Goal: Task Accomplishment & Management: Manage account settings

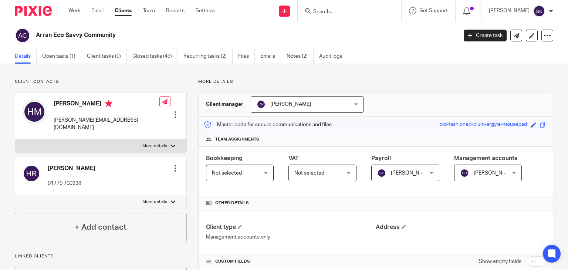
click at [365, 13] on input "Search" at bounding box center [346, 12] width 67 height 7
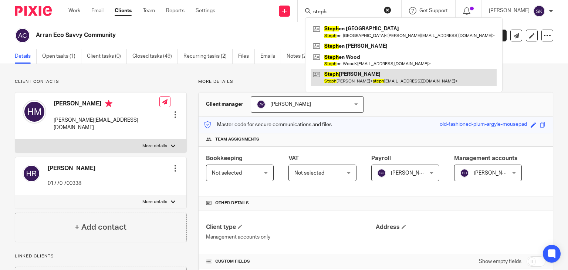
type input "steph"
click at [374, 77] on link at bounding box center [404, 77] width 186 height 17
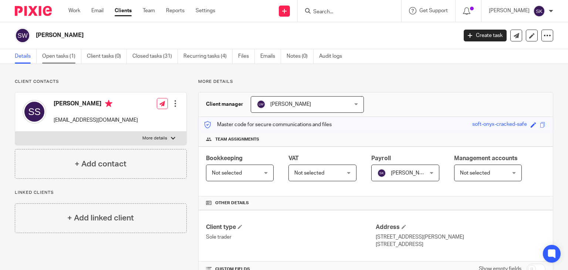
click at [70, 55] on link "Open tasks (1)" at bounding box center [61, 56] width 39 height 14
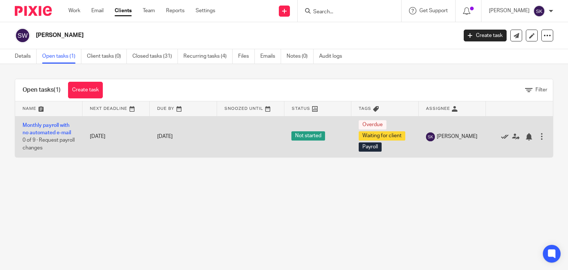
click at [501, 138] on icon at bounding box center [504, 136] width 7 height 7
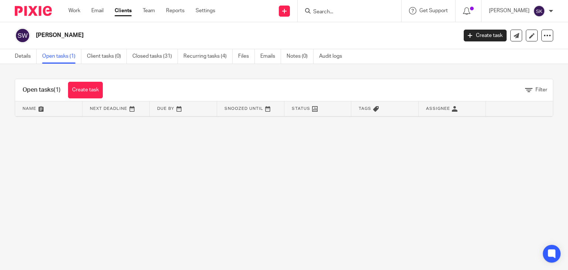
click at [344, 17] on div at bounding box center [350, 11] width 104 height 22
click at [334, 11] on input "Search" at bounding box center [346, 12] width 67 height 7
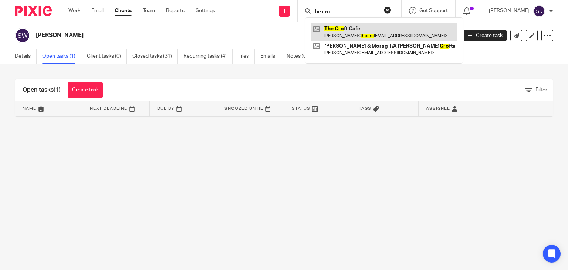
type input "the cro"
click at [335, 24] on link at bounding box center [384, 31] width 146 height 17
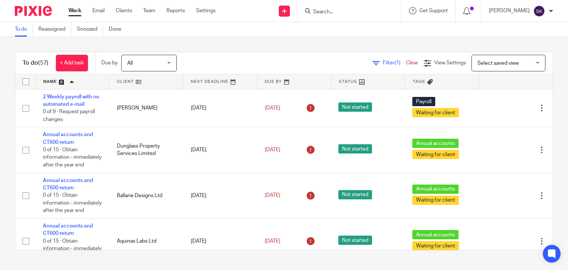
scroll to position [1674, 0]
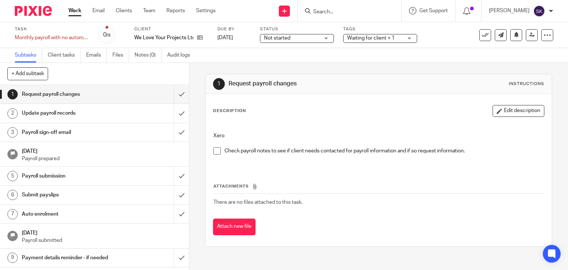
click at [357, 16] on div at bounding box center [350, 11] width 104 height 22
click at [339, 15] on input "Search" at bounding box center [346, 12] width 67 height 7
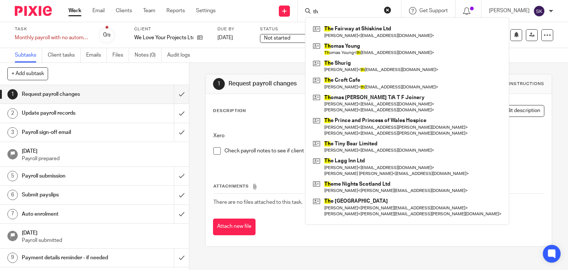
type input "t"
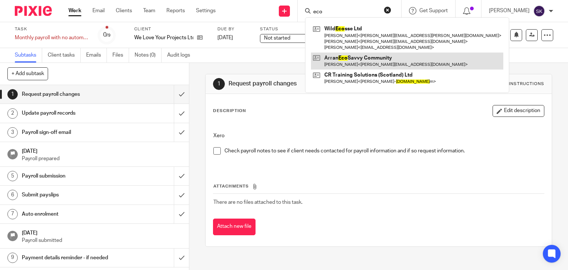
type input "eco"
click at [364, 68] on link at bounding box center [407, 61] width 192 height 17
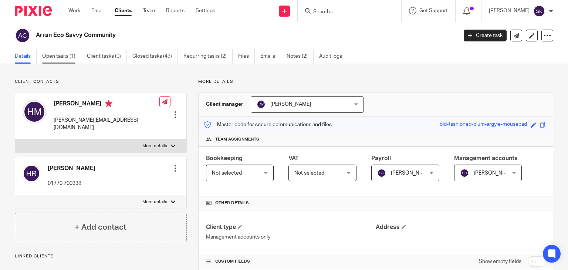
click at [73, 58] on link "Open tasks (1)" at bounding box center [61, 56] width 39 height 14
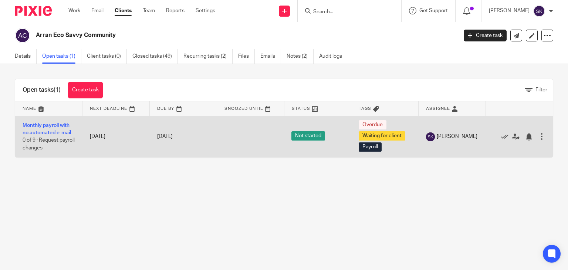
click at [61, 128] on td "Monthly payroll with no automated e-mail 0 of 9 · Request payroll changes" at bounding box center [48, 136] width 67 height 41
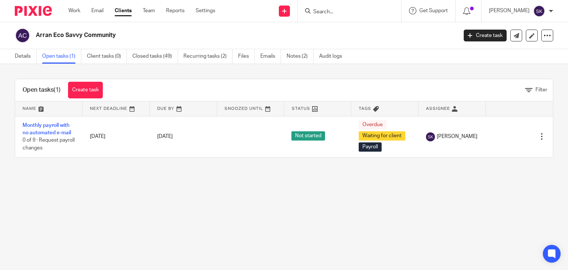
click at [349, 8] on form at bounding box center [352, 10] width 79 height 9
click at [347, 14] on input "Search" at bounding box center [346, 12] width 67 height 7
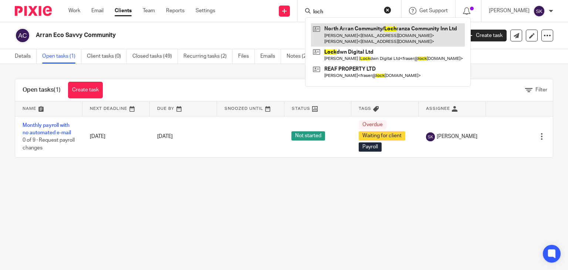
type input "loch"
click at [367, 43] on link at bounding box center [388, 34] width 154 height 23
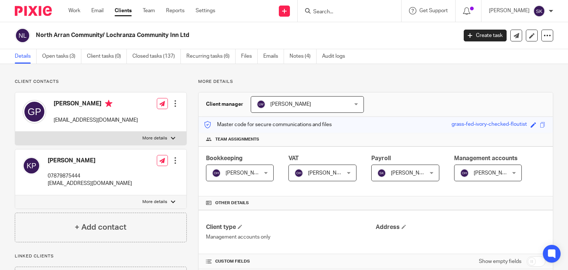
click at [325, 13] on div at bounding box center [348, 10] width 86 height 9
click at [332, 14] on input "Search" at bounding box center [346, 12] width 67 height 7
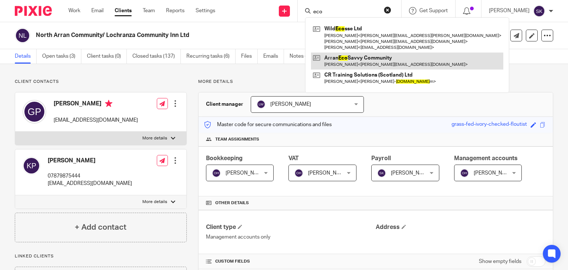
type input "eco"
click at [361, 68] on link at bounding box center [407, 61] width 192 height 17
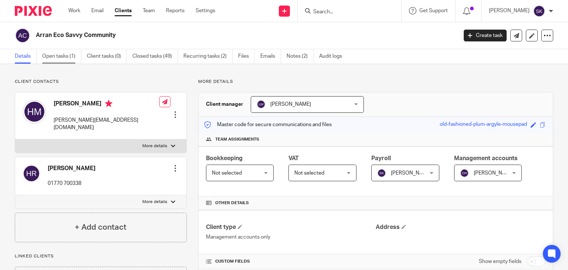
click at [67, 51] on link "Open tasks (1)" at bounding box center [61, 56] width 39 height 14
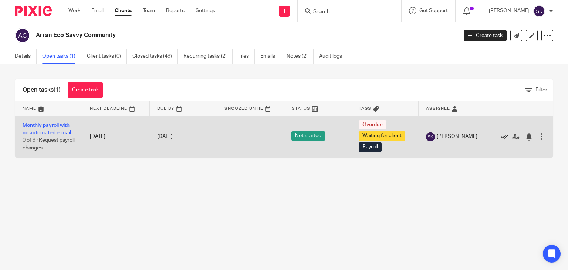
click at [501, 136] on icon at bounding box center [504, 136] width 7 height 7
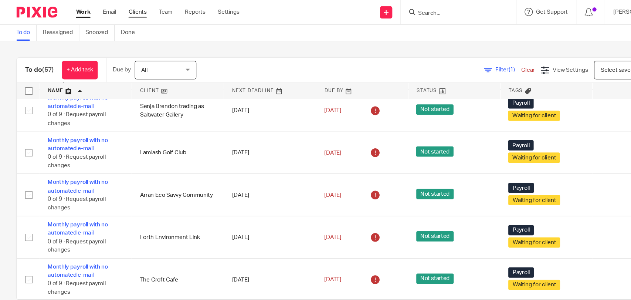
scroll to position [1674, 0]
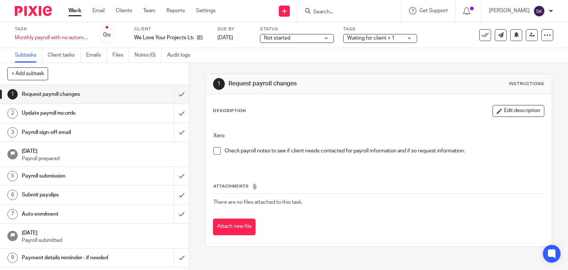
click at [329, 13] on input "Search" at bounding box center [346, 12] width 67 height 7
click at [371, 20] on div at bounding box center [350, 11] width 104 height 22
click at [354, 14] on input "Search" at bounding box center [346, 12] width 67 height 7
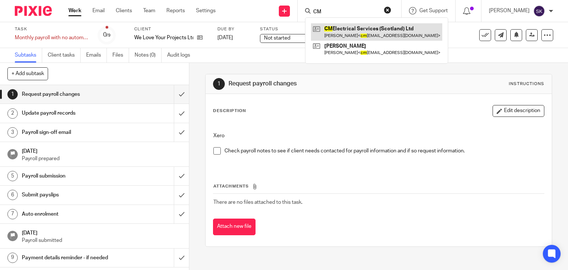
type input "CM"
click at [354, 28] on link at bounding box center [376, 31] width 131 height 17
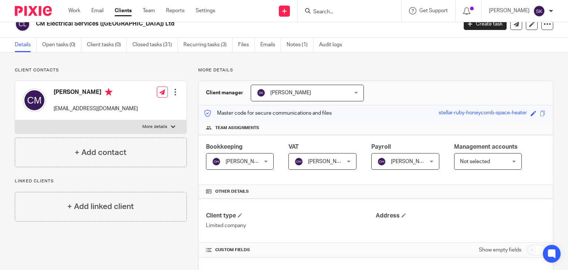
scroll to position [6, 0]
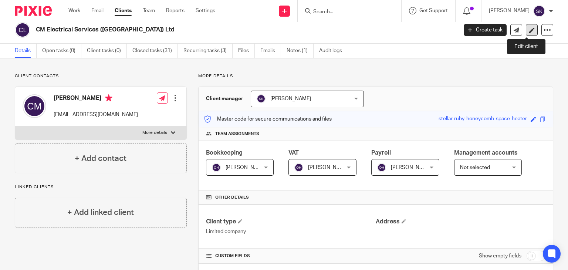
click at [529, 33] on icon at bounding box center [532, 30] width 6 height 6
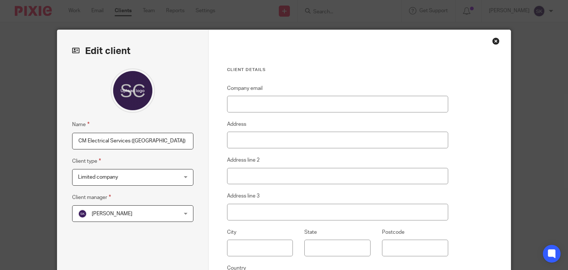
scroll to position [111, 0]
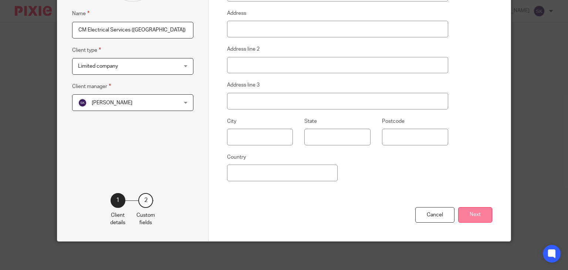
click at [466, 212] on button "Next" at bounding box center [475, 215] width 34 height 16
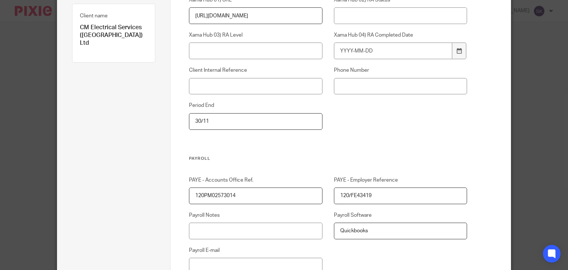
scroll to position [105, 0]
drag, startPoint x: 375, startPoint y: 228, endPoint x: 299, endPoint y: 230, distance: 76.6
click at [299, 230] on div "PAYE - Accounts Office Ref. 120PM02573014 PAYE - Employer Reference 120/FE43419…" at bounding box center [323, 239] width 290 height 124
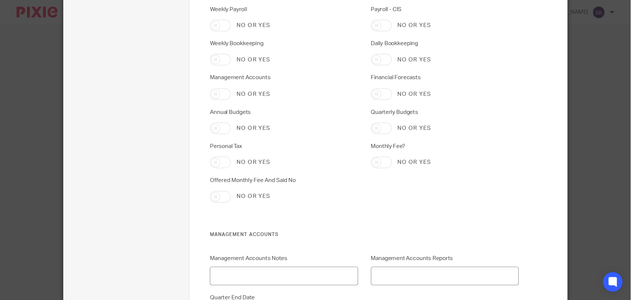
scroll to position [1491, 0]
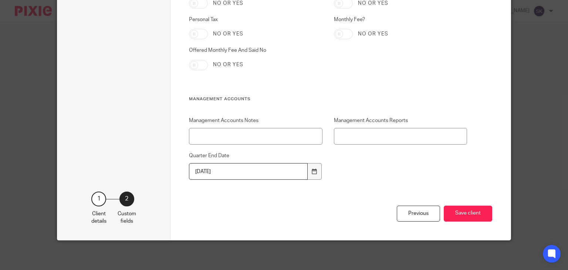
type input "Xero"
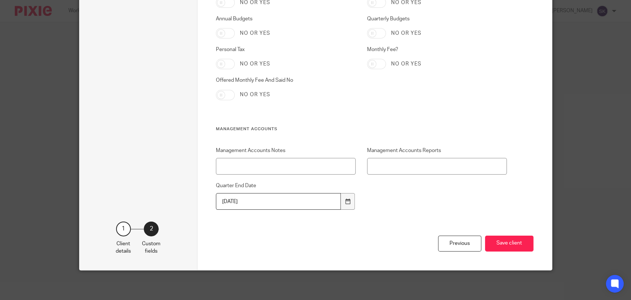
scroll to position [1461, 0]
click at [513, 240] on button "Save client" at bounding box center [509, 244] width 48 height 16
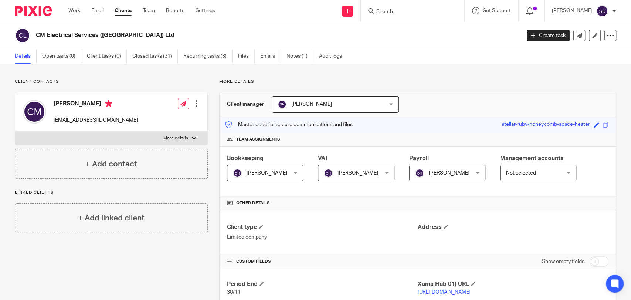
click at [399, 10] on input "Search" at bounding box center [409, 12] width 67 height 7
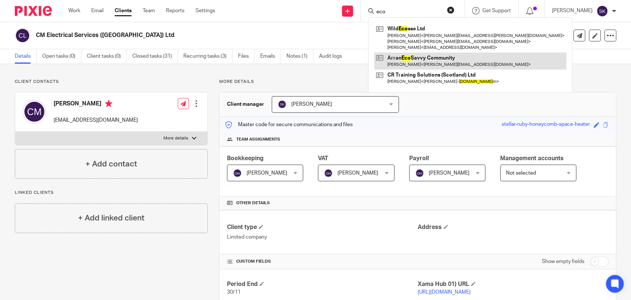
type input "eco"
click at [419, 60] on link at bounding box center [470, 61] width 192 height 17
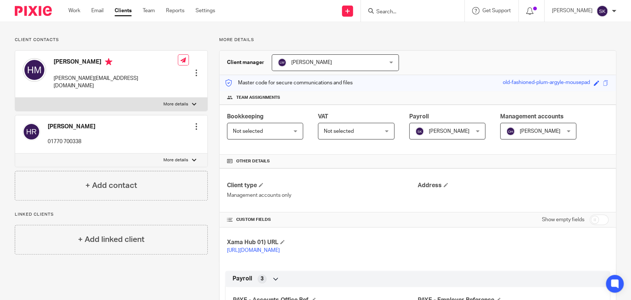
scroll to position [71, 0]
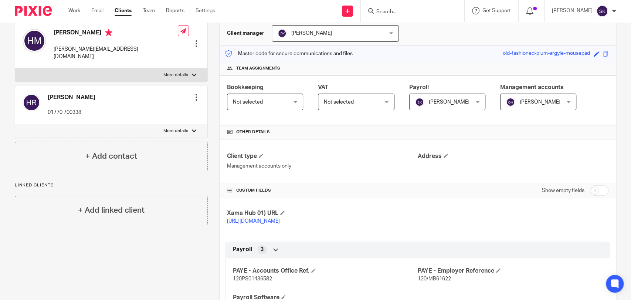
click at [397, 14] on input "Search" at bounding box center [409, 12] width 67 height 7
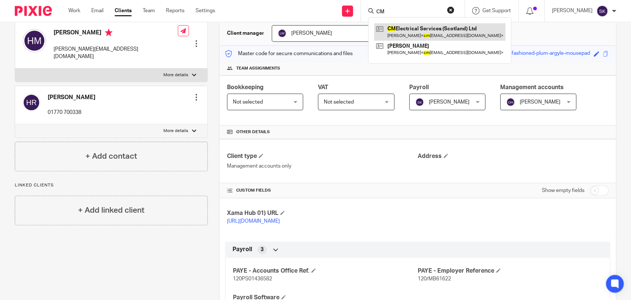
type input "CM"
click at [413, 32] on link at bounding box center [439, 31] width 131 height 17
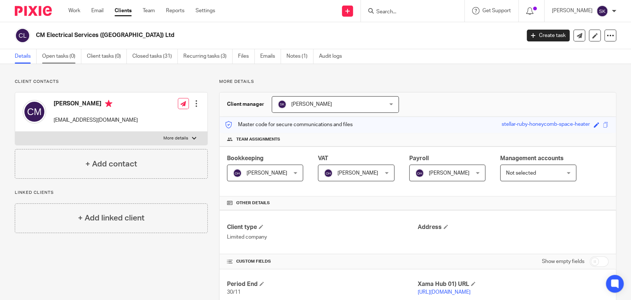
click at [71, 54] on link "Open tasks (0)" at bounding box center [61, 56] width 39 height 14
